Goal: Check status: Check status

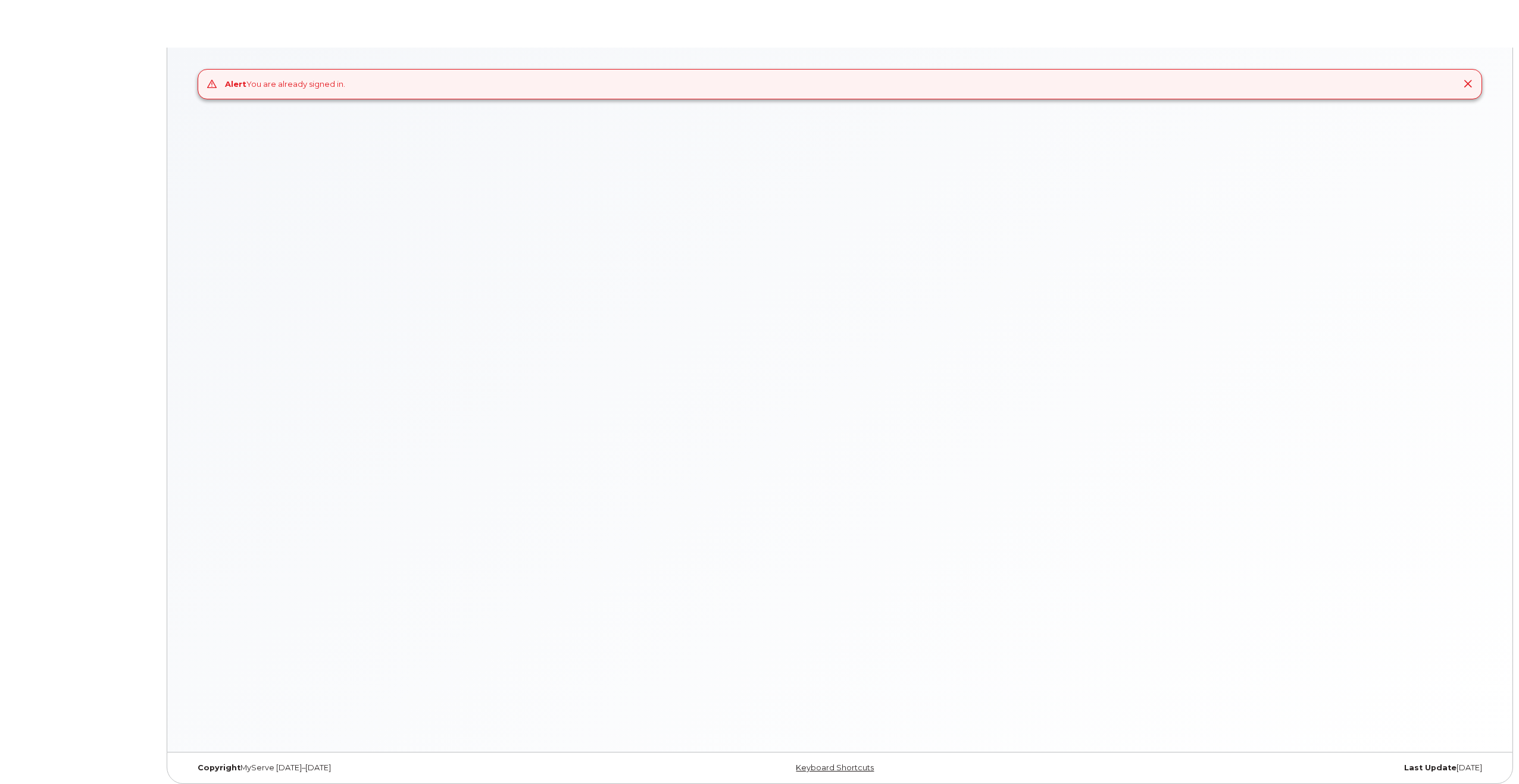
click at [628, 205] on div "Alert You are already signed in." at bounding box center [840, 400] width 1346 height 705
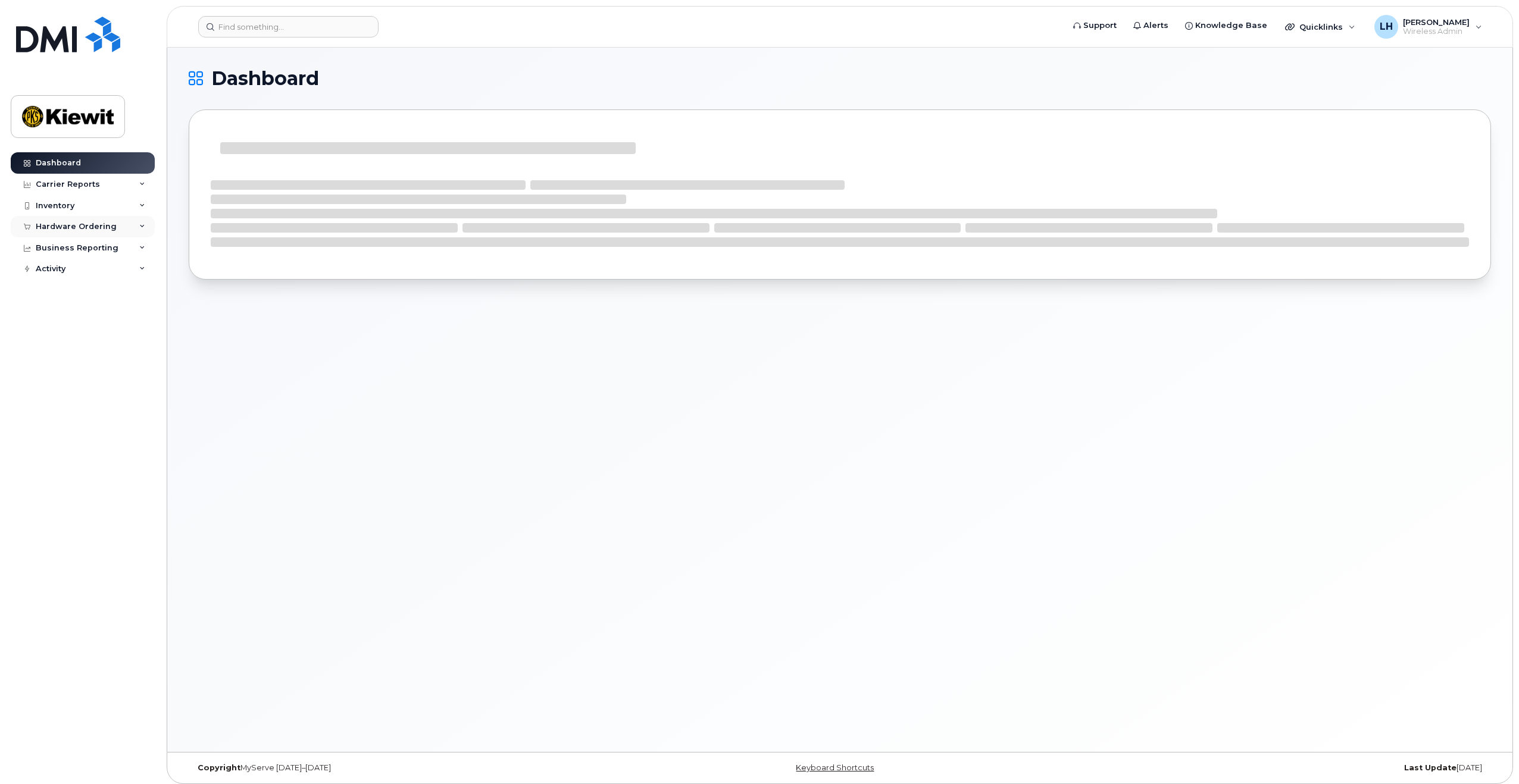
click at [91, 223] on div "Hardware Ordering" at bounding box center [76, 227] width 81 height 10
click at [59, 273] on div "Orders" at bounding box center [55, 271] width 29 height 11
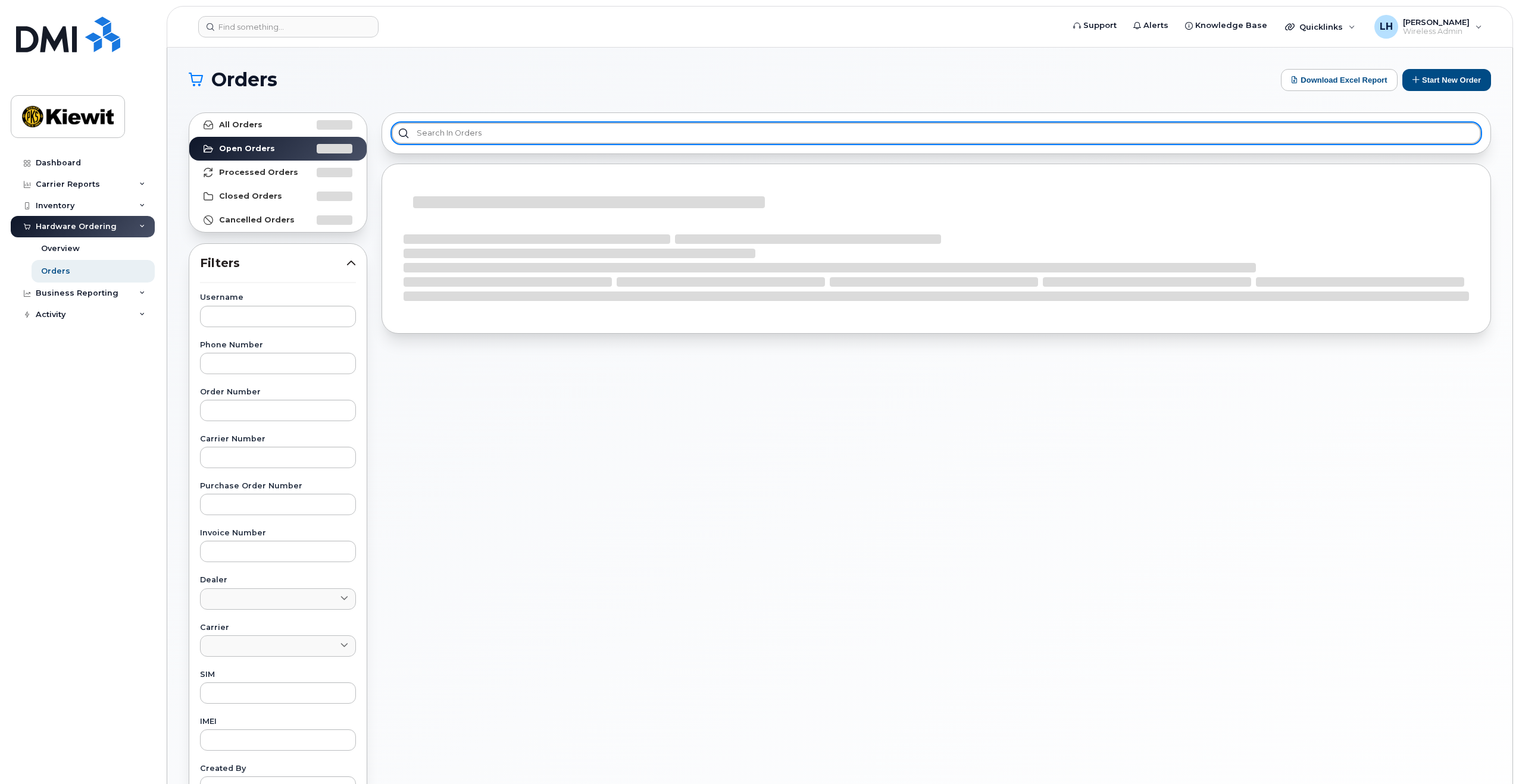
click at [486, 128] on input "text" at bounding box center [936, 133] width 1090 height 21
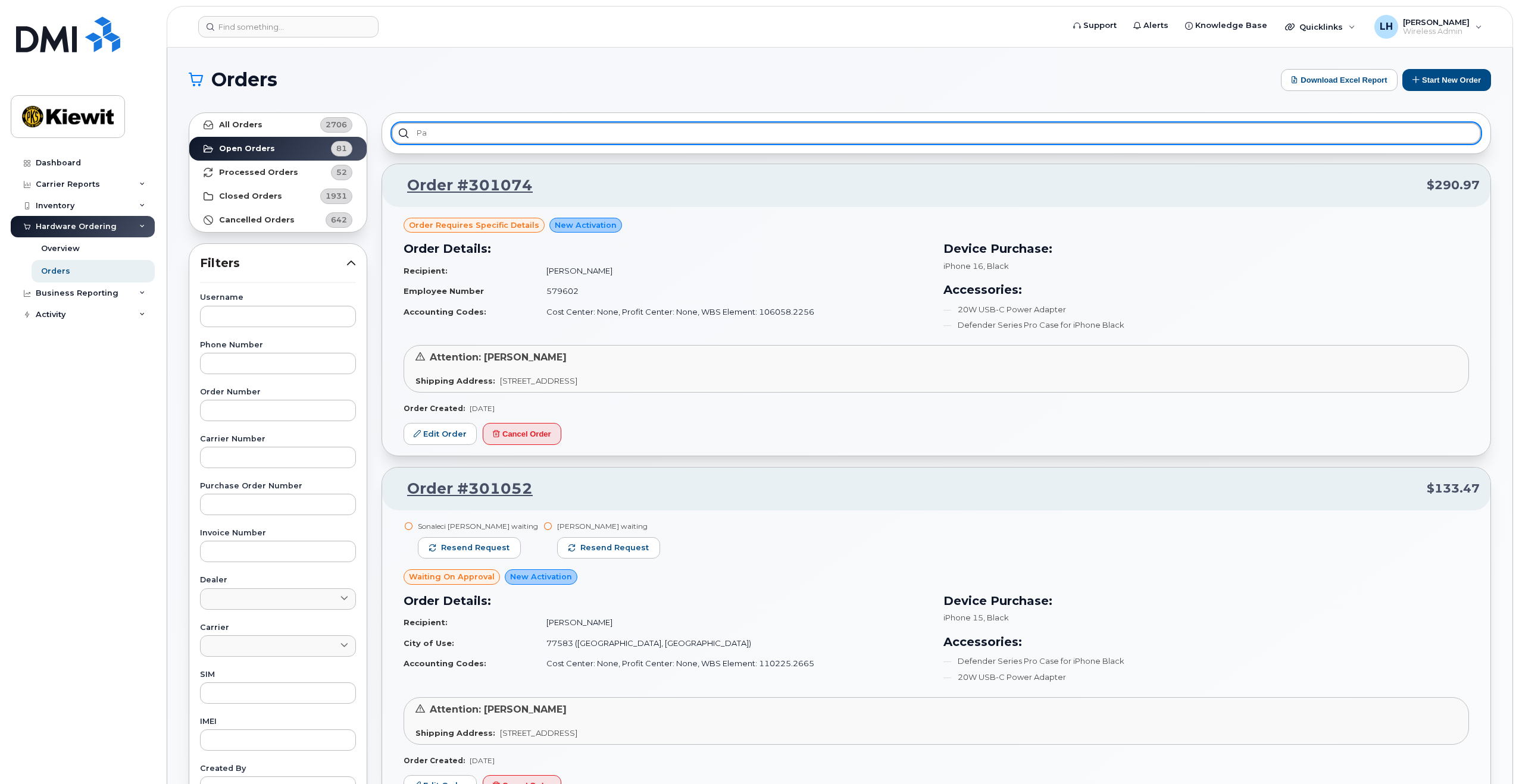
type input "P"
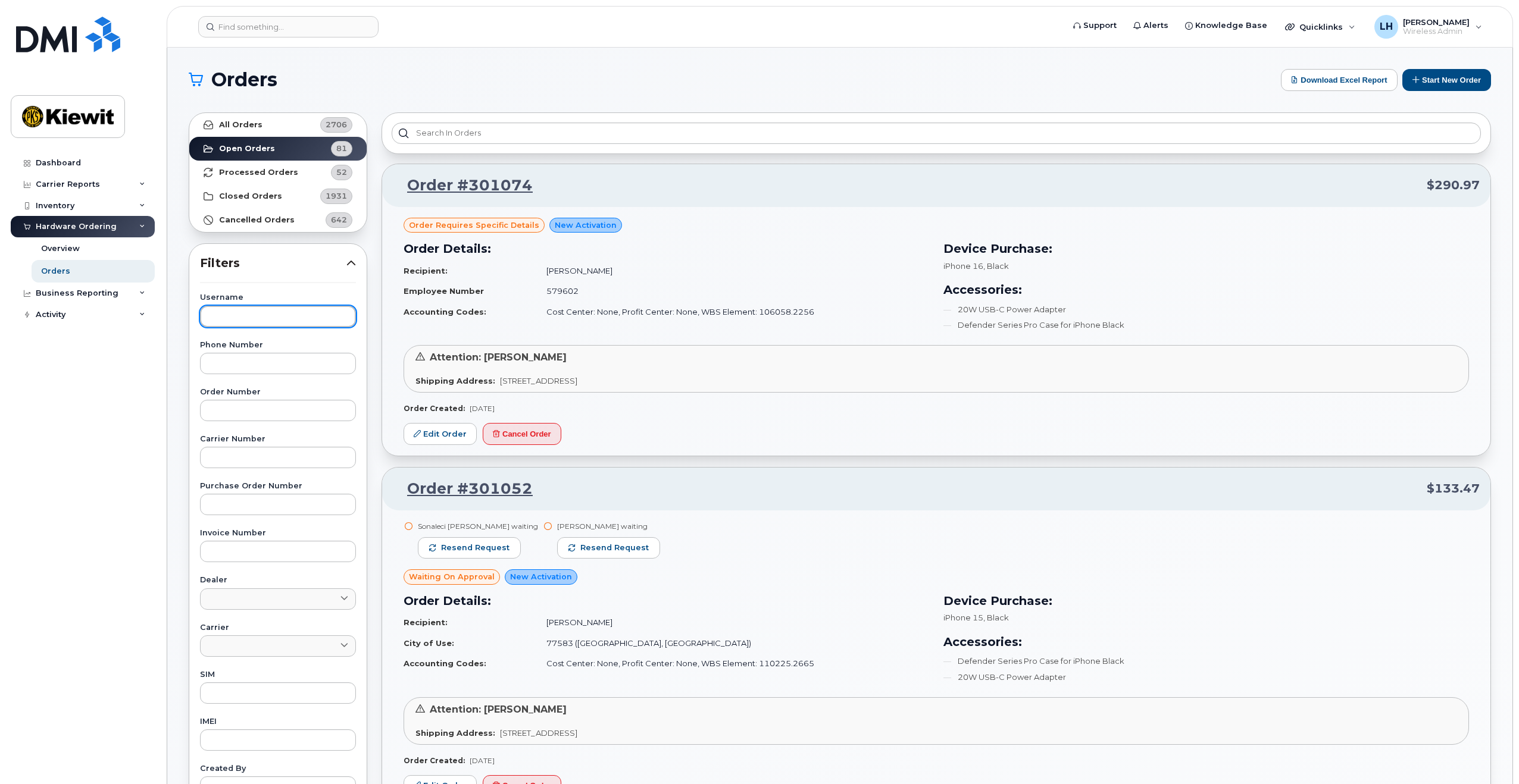
click at [235, 322] on input "text" at bounding box center [278, 316] width 156 height 21
type input "[PERSON_NAME]"
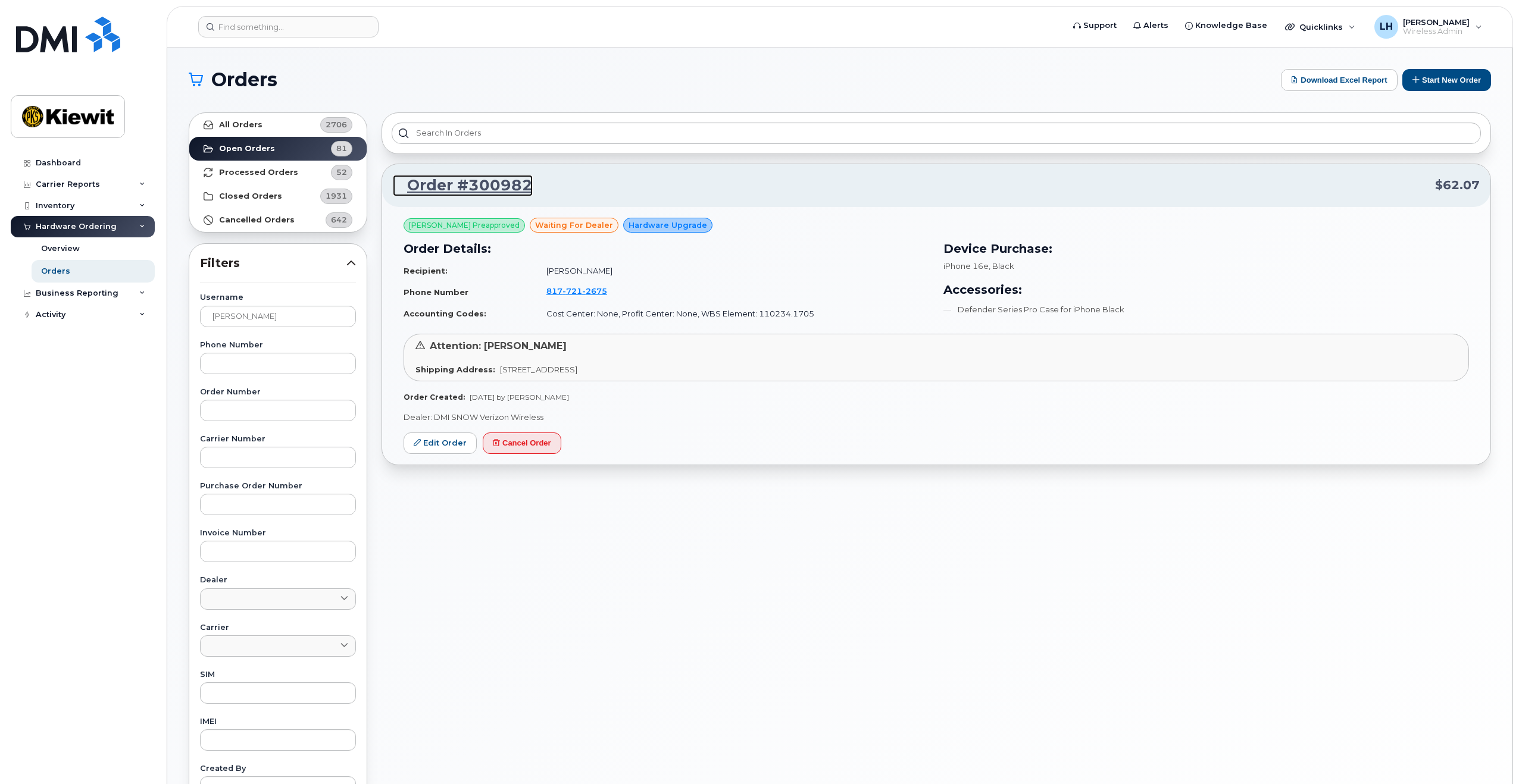
drag, startPoint x: 490, startPoint y: 188, endPoint x: 660, endPoint y: 227, distance: 174.4
click at [490, 188] on link "Order #300982" at bounding box center [463, 185] width 140 height 21
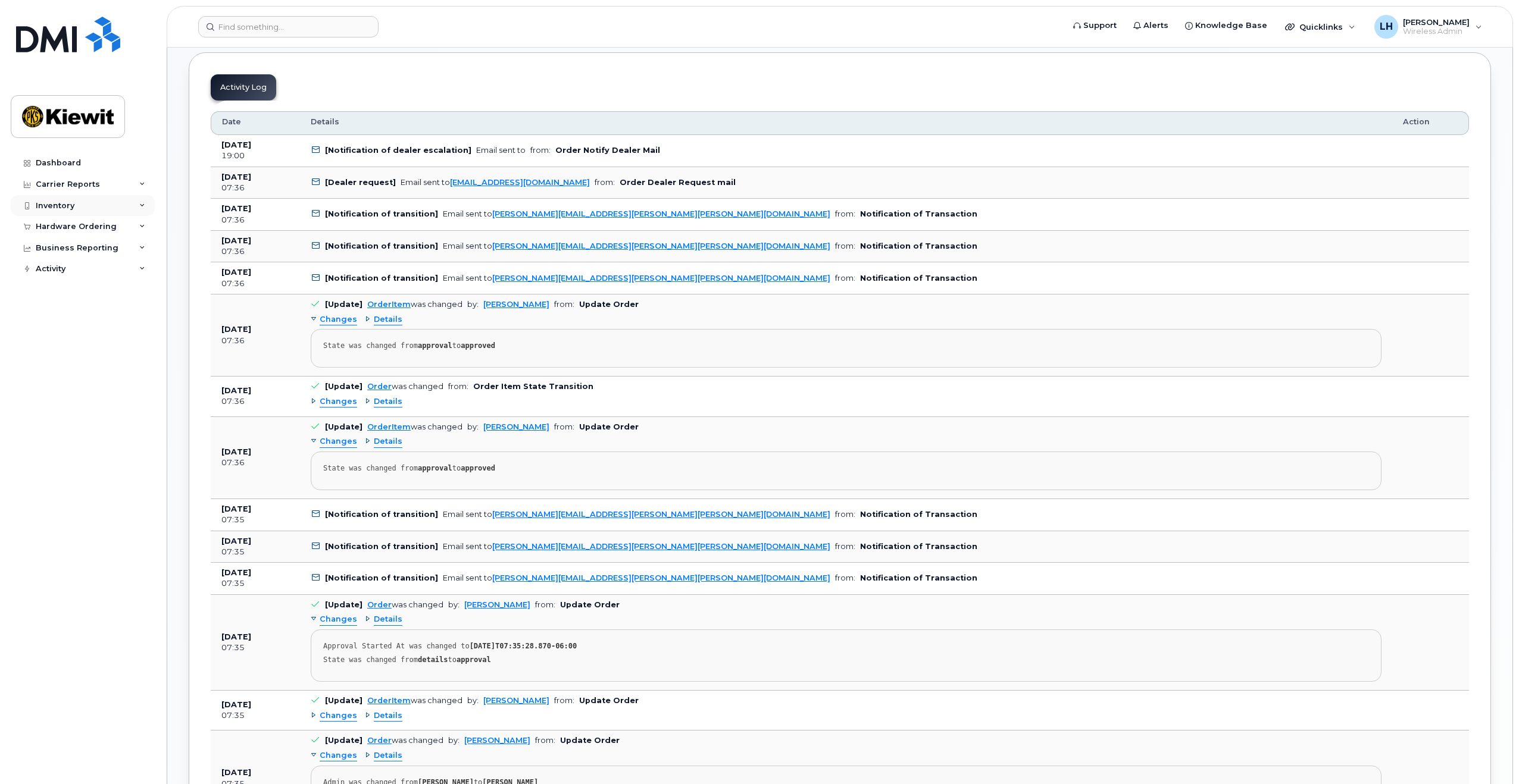
scroll to position [595, 0]
